Goal: Task Accomplishment & Management: Use online tool/utility

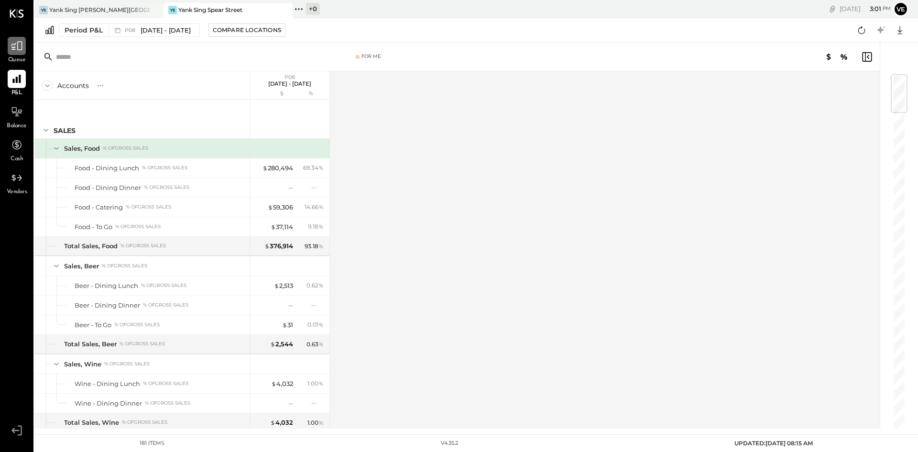
click at [22, 45] on icon at bounding box center [16, 46] width 11 height 9
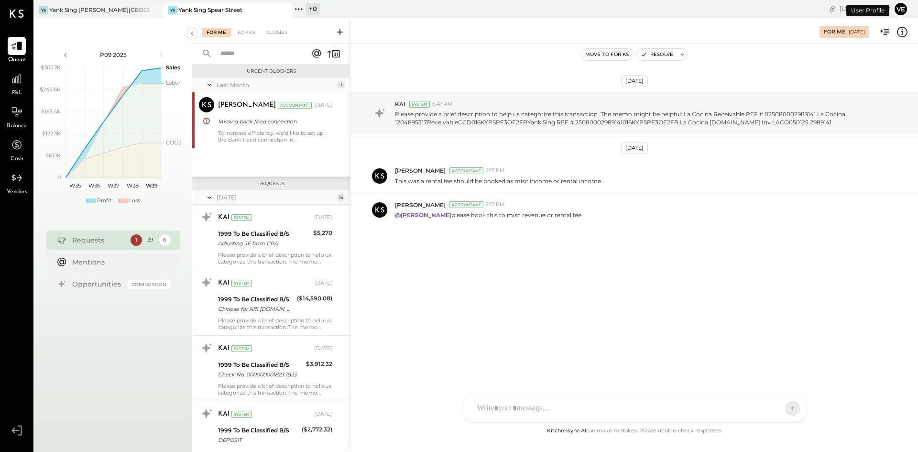
scroll to position [830, 0]
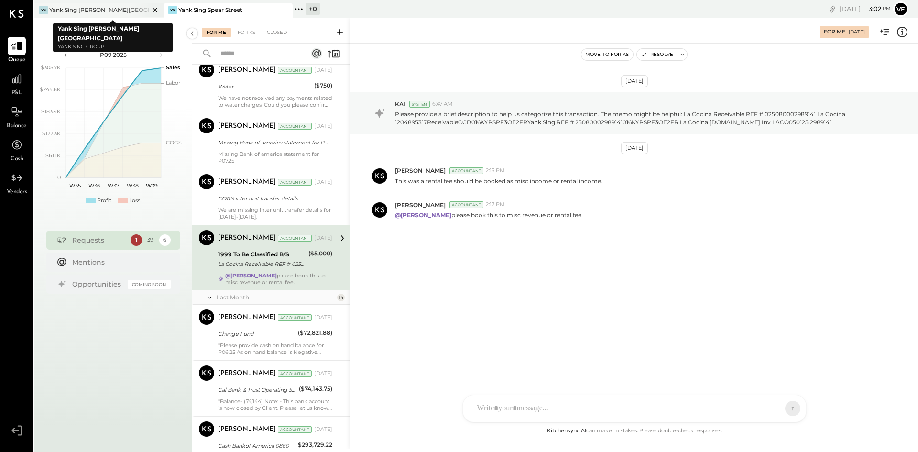
click at [132, 11] on div at bounding box center [146, 10] width 33 height 14
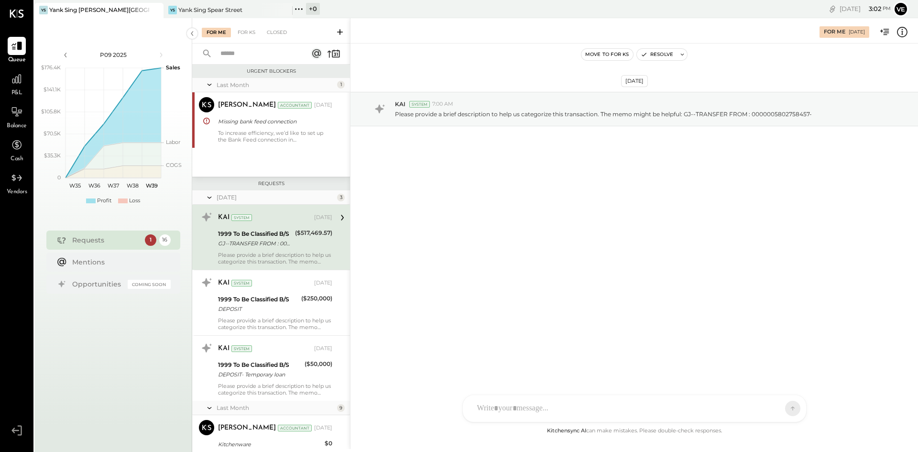
click at [339, 31] on icon at bounding box center [340, 32] width 10 height 10
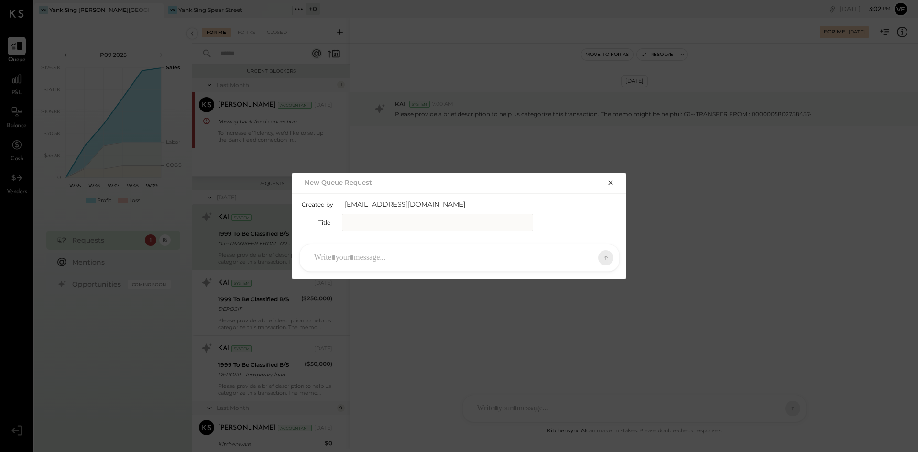
click at [361, 218] on input "text" at bounding box center [437, 222] width 191 height 17
type input "*"
type input "**********"
click at [393, 252] on div at bounding box center [450, 257] width 283 height 21
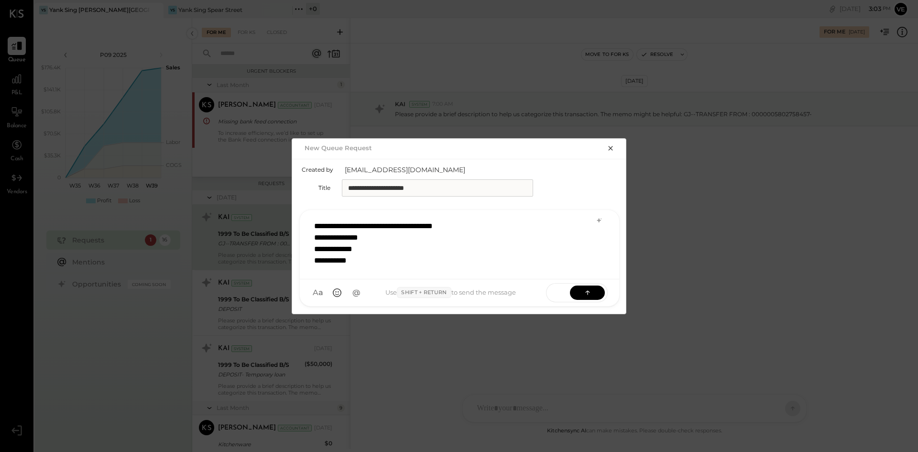
click at [342, 249] on div "**********" at bounding box center [447, 248] width 267 height 11
click at [365, 260] on div "**********" at bounding box center [447, 260] width 267 height 11
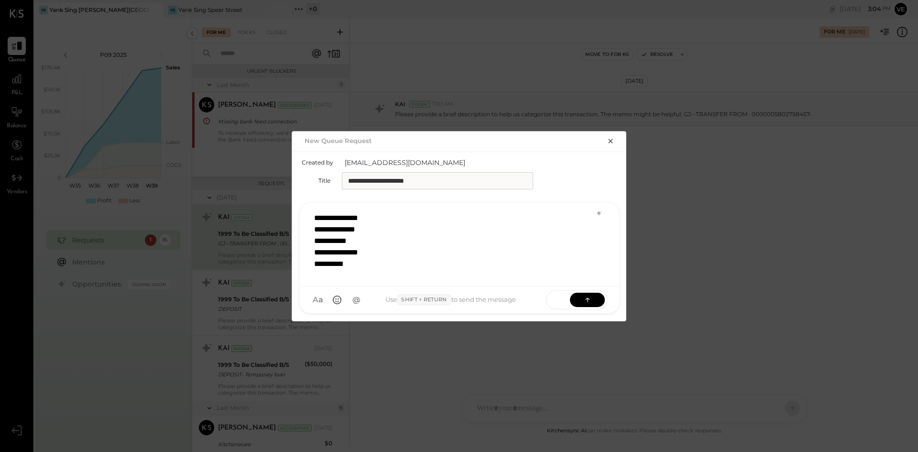
scroll to position [24, 0]
drag, startPoint x: 392, startPoint y: 273, endPoint x: 312, endPoint y: 270, distance: 80.4
click at [312, 270] on div "**********" at bounding box center [458, 244] width 299 height 72
click at [351, 267] on div at bounding box center [447, 263] width 266 height 11
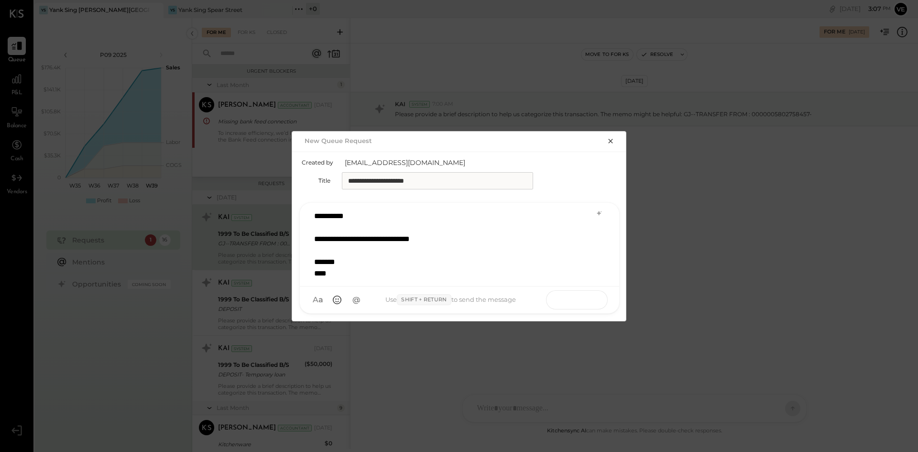
click at [595, 299] on button at bounding box center [587, 299] width 35 height 14
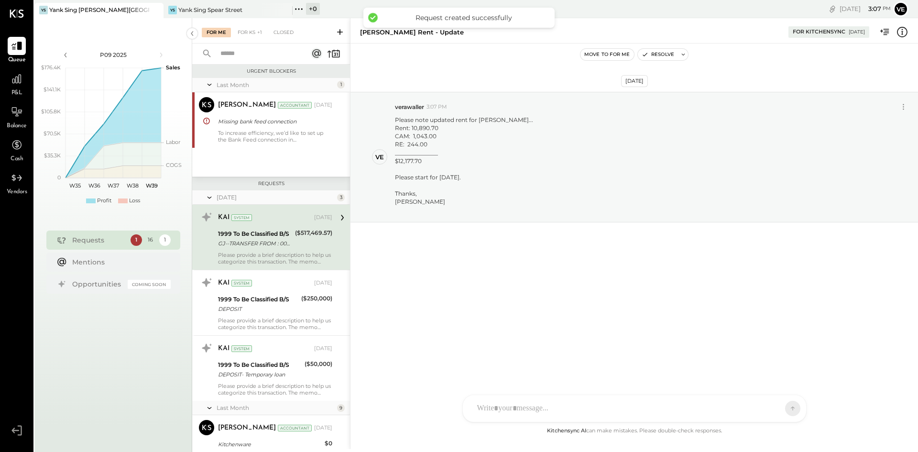
scroll to position [704, 0]
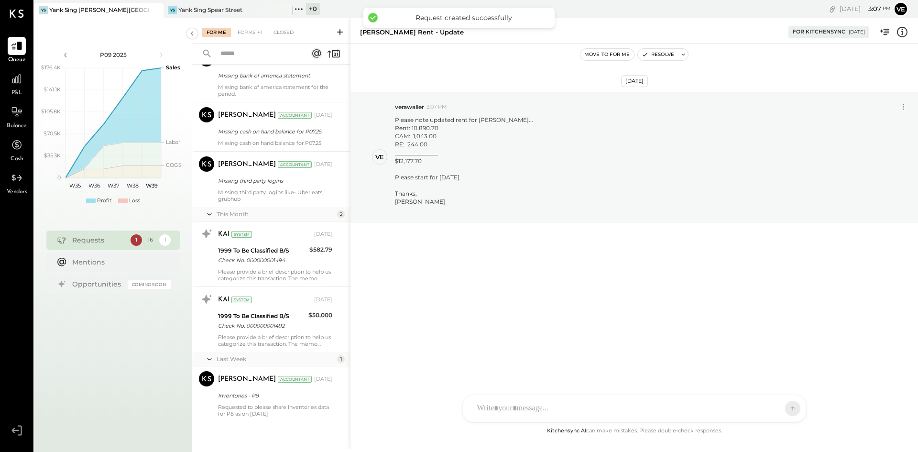
click at [119, 10] on div "Yank Sing [PERSON_NAME][GEOGRAPHIC_DATA]" at bounding box center [99, 10] width 100 height 8
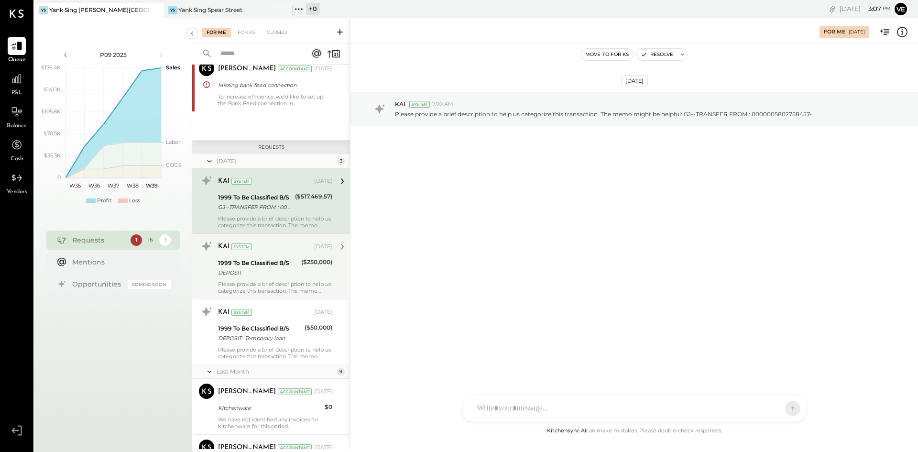
scroll to position [143, 0]
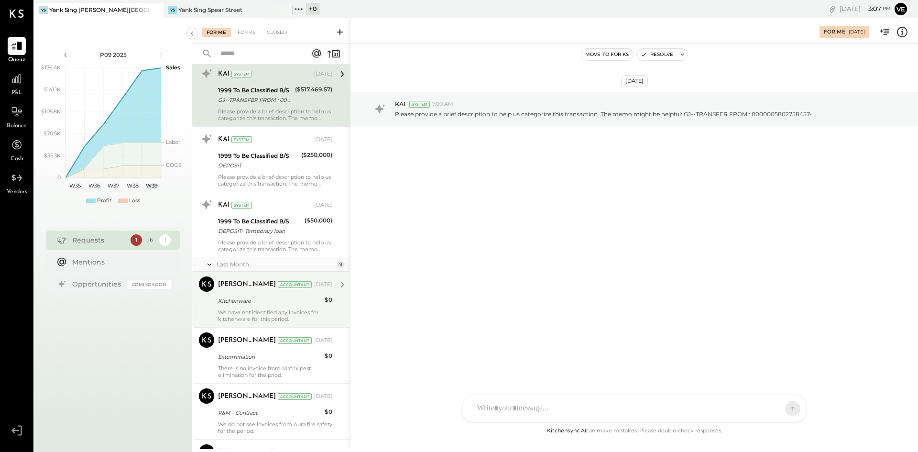
click at [300, 309] on div "We have not identified any invoices for kitchenware for this period." at bounding box center [275, 315] width 114 height 13
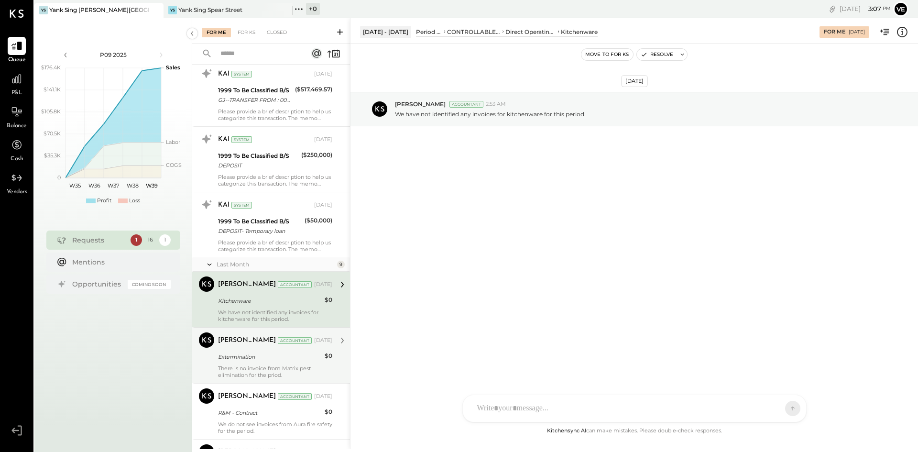
click at [279, 361] on div "Extermination" at bounding box center [270, 357] width 104 height 10
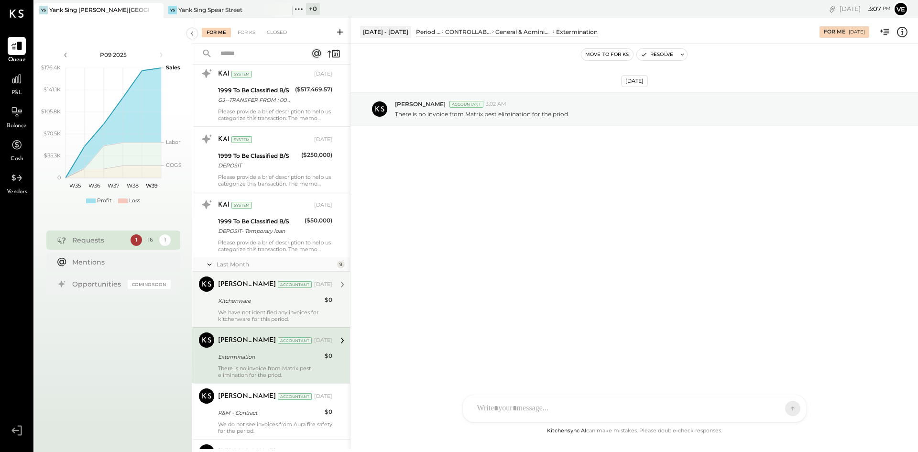
click at [276, 366] on div "There is no invoice from Matrix pest elimination for the priod." at bounding box center [275, 371] width 114 height 13
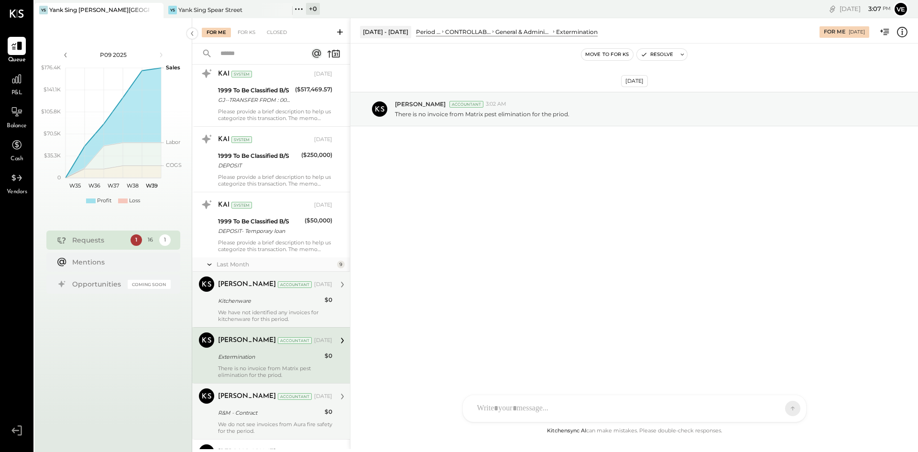
click at [280, 413] on div "R&M - Contract" at bounding box center [270, 413] width 104 height 10
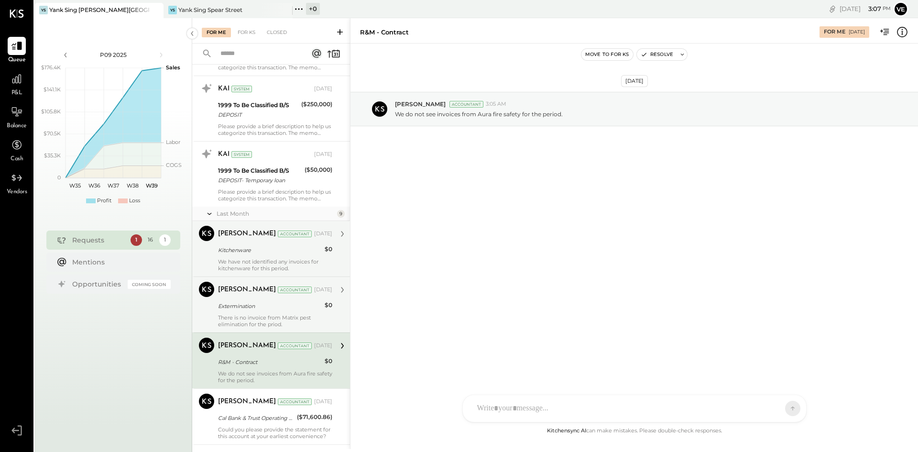
scroll to position [335, 0]
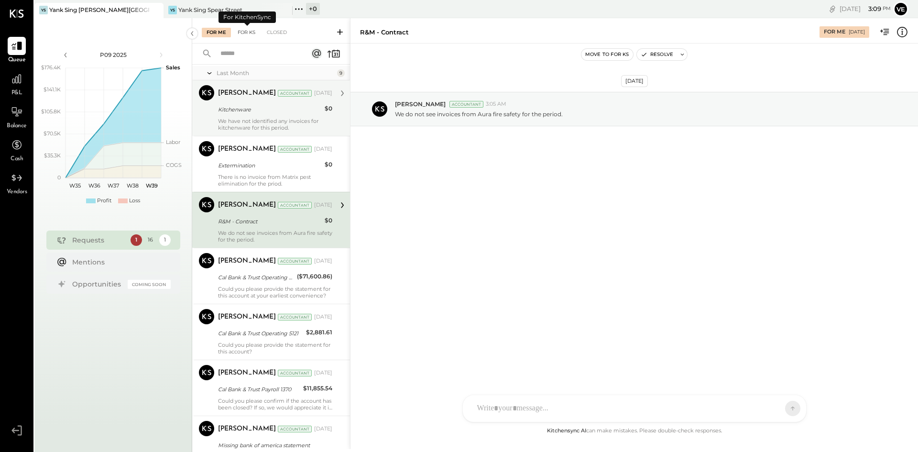
click at [252, 30] on div "For KS" at bounding box center [246, 33] width 27 height 10
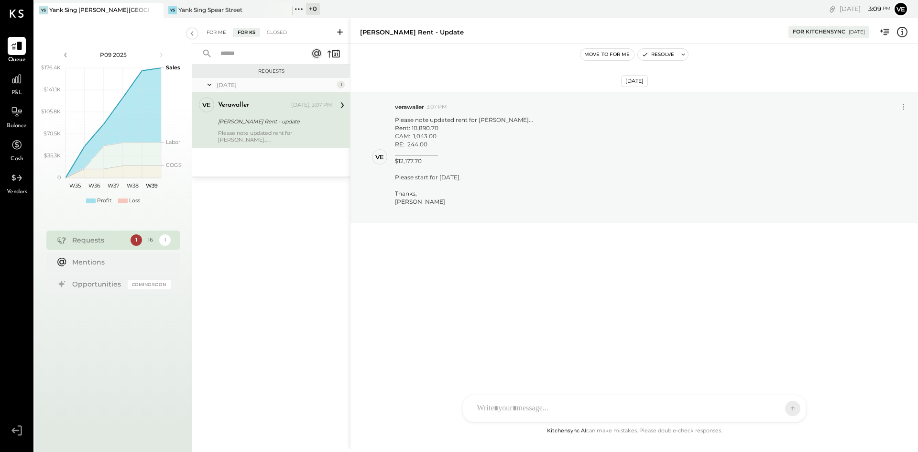
click at [219, 34] on div "For Me" at bounding box center [216, 33] width 29 height 10
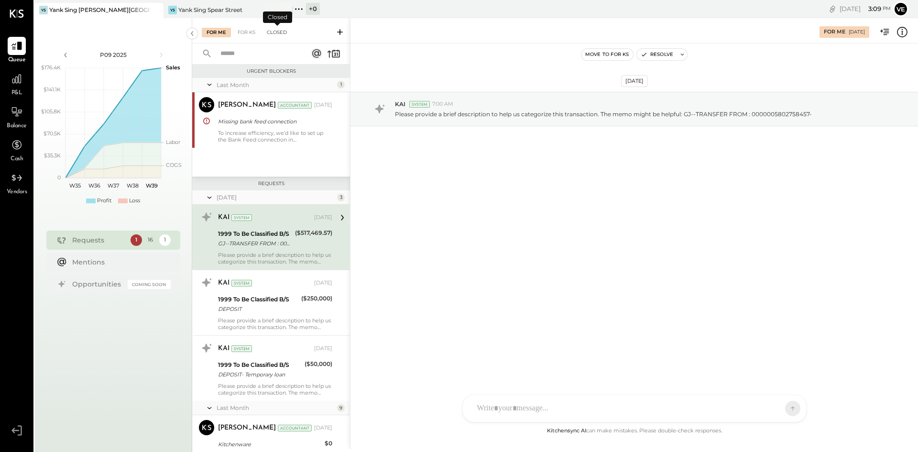
click at [280, 34] on div "Closed" at bounding box center [277, 33] width 30 height 10
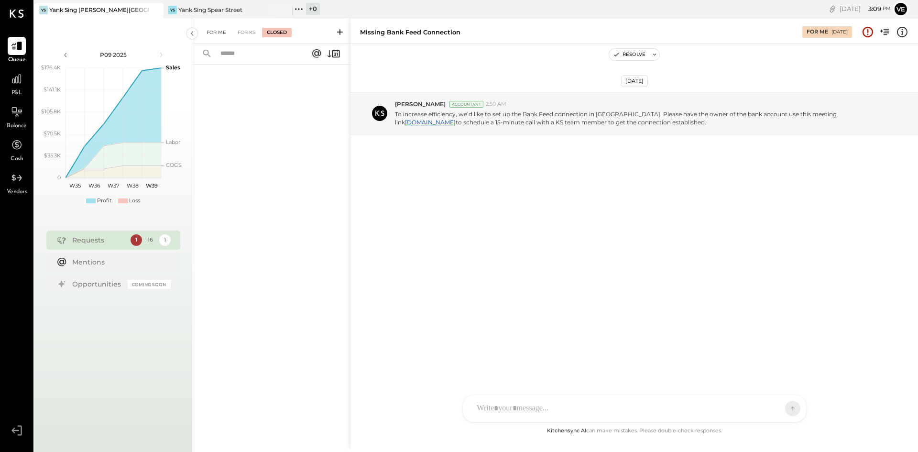
click at [218, 33] on div "For Me" at bounding box center [216, 33] width 29 height 10
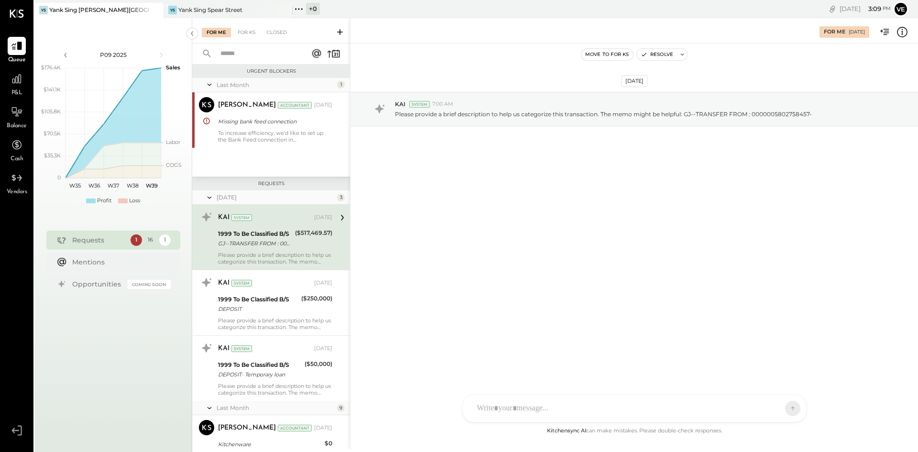
click at [281, 250] on div "KAI System [DATE] 1999 To Be Classified B/S GJ--TRANSFER FROM : 000000580275845…" at bounding box center [275, 236] width 114 height 55
click at [300, 253] on div "Please provide a brief description to help us categorize this transaction. The …" at bounding box center [275, 257] width 114 height 13
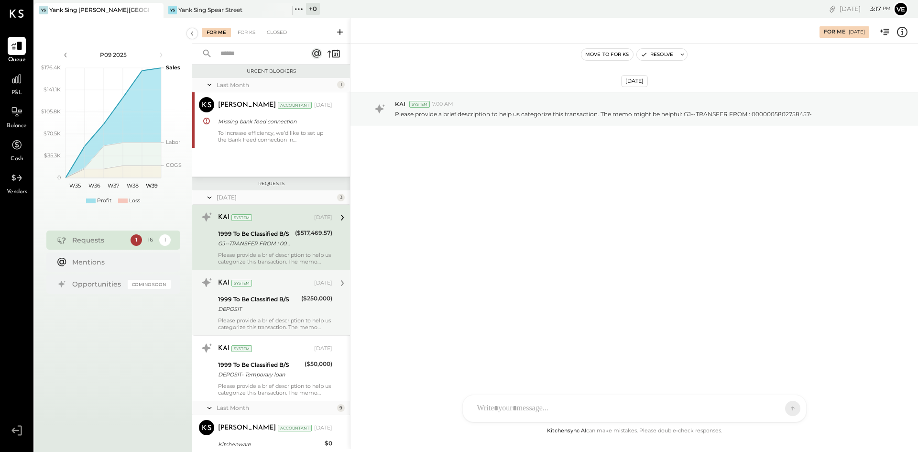
click at [308, 313] on div "($250,000)" at bounding box center [316, 304] width 31 height 21
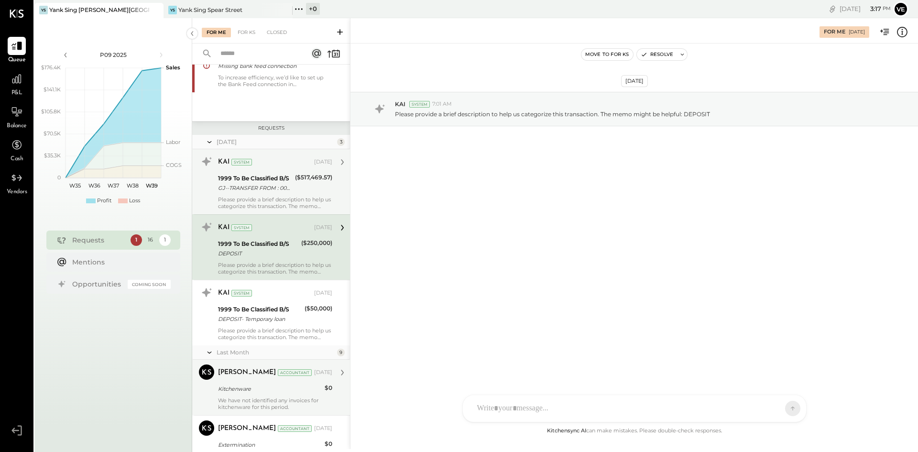
scroll to position [143, 0]
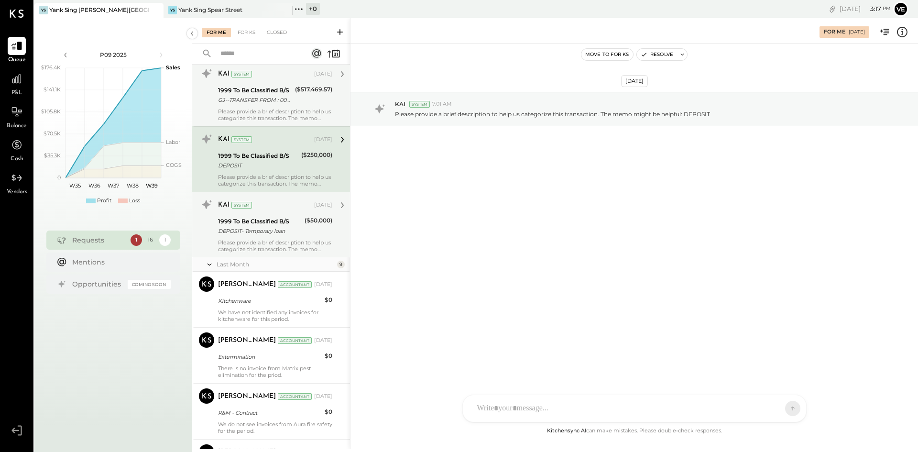
click at [295, 233] on div "DEPOSIT- Temporary loan" at bounding box center [260, 231] width 84 height 10
